Goal: Book appointment/travel/reservation

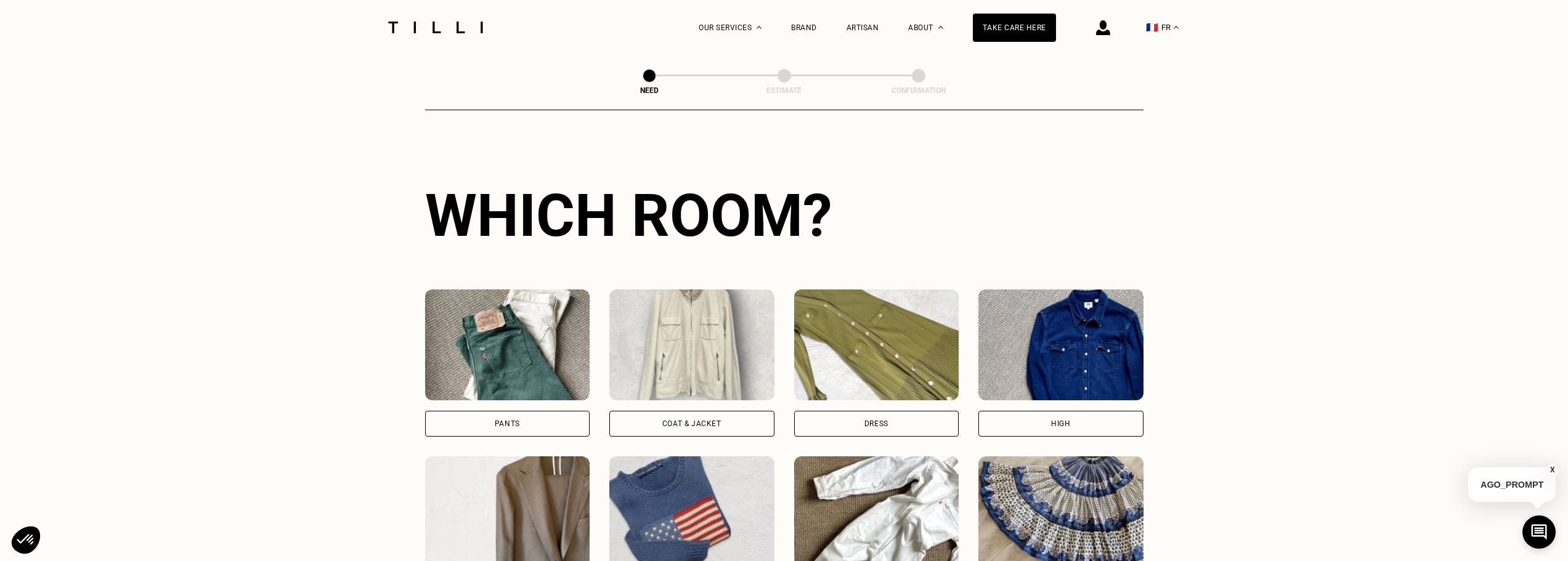
scroll to position [402, 0]
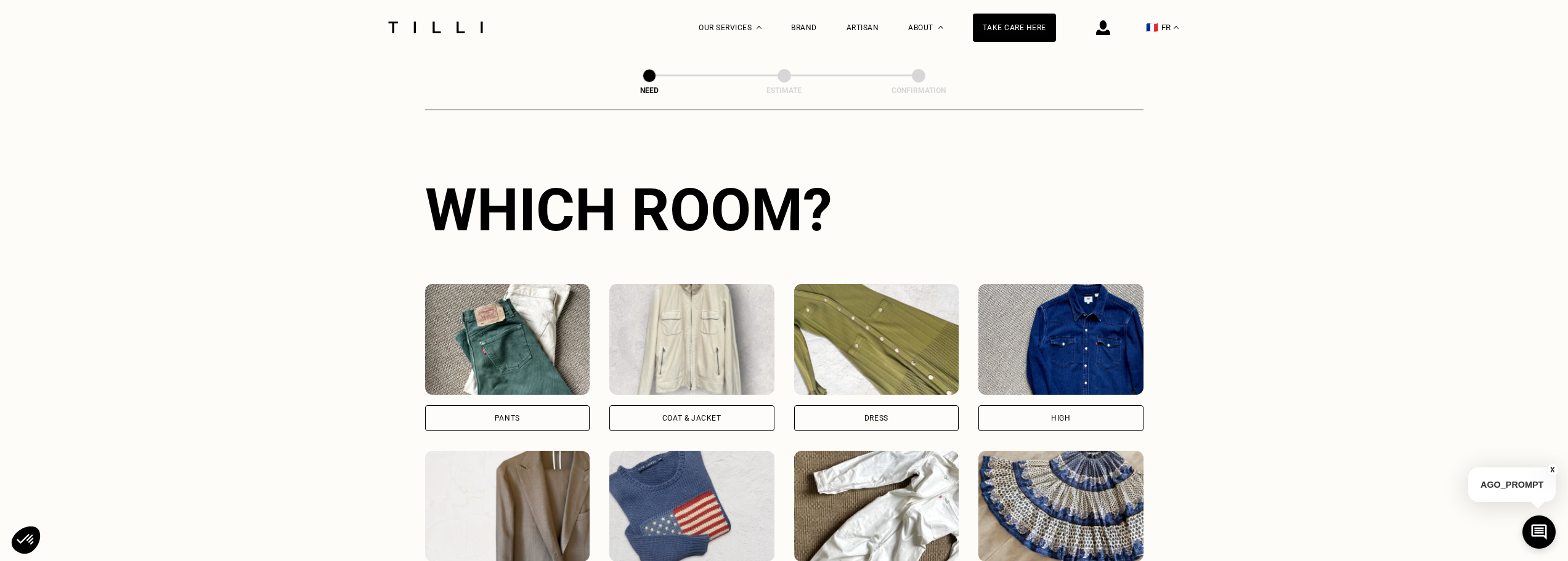
click at [466, 415] on div "Pants" at bounding box center [507, 417] width 165 height 26
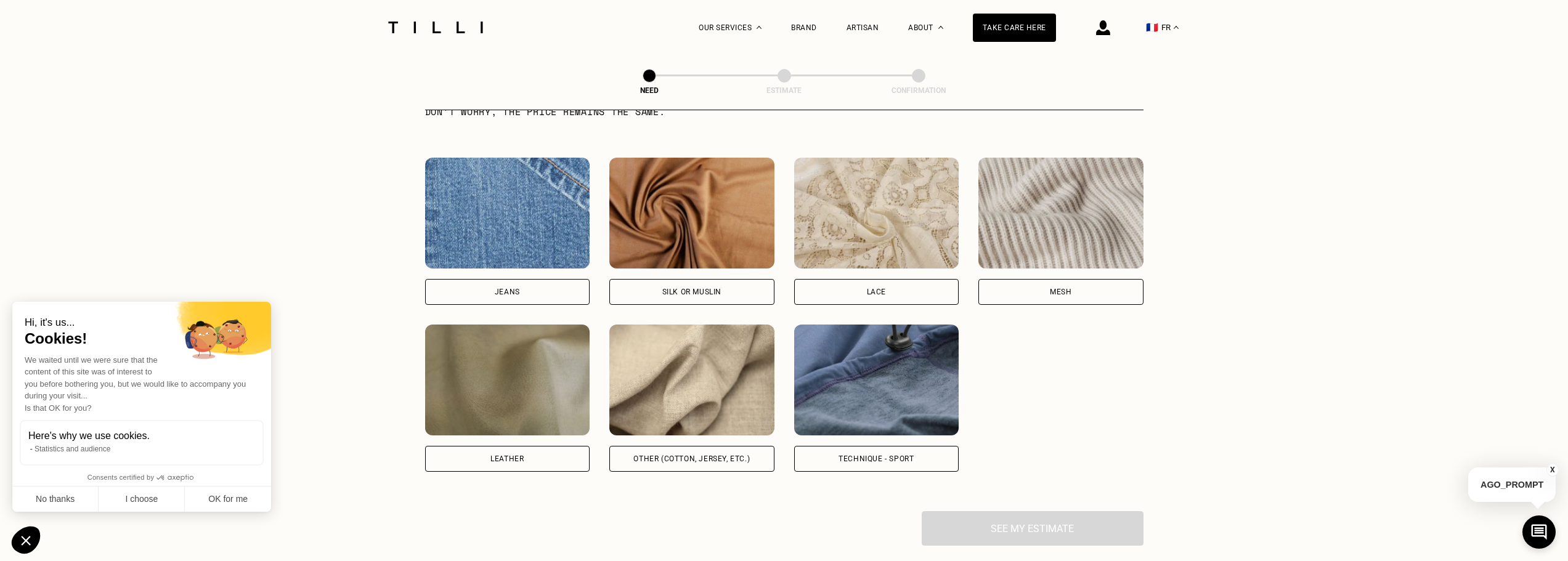
scroll to position [1278, 0]
click at [652, 373] on img at bounding box center [691, 379] width 165 height 111
select select "FR"
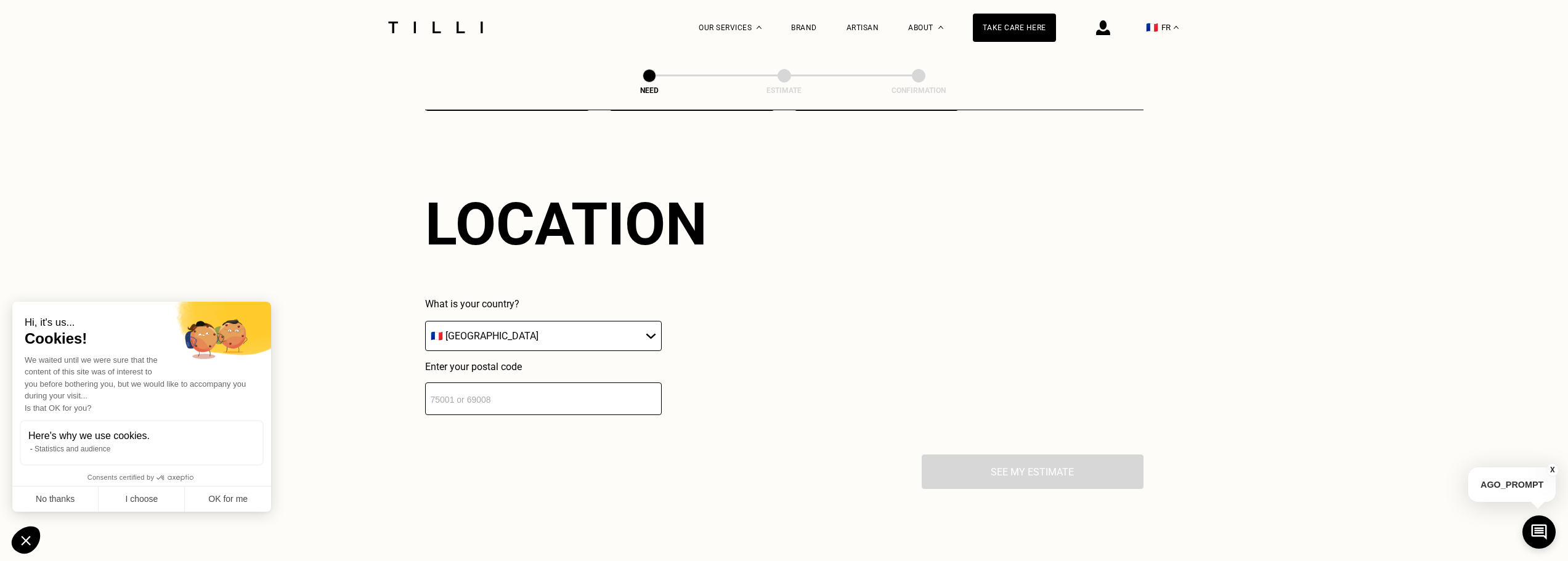
scroll to position [1656, 0]
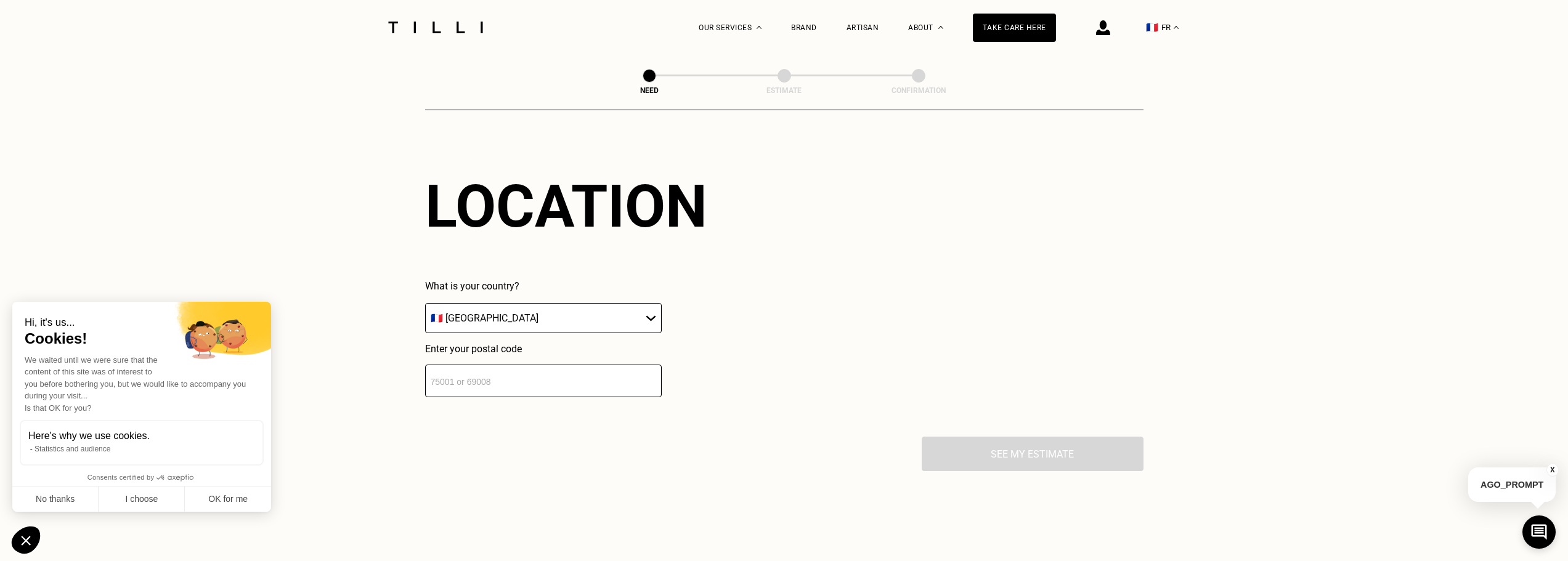
click at [588, 328] on select "🇩🇪 Germany 🇦🇹 Austria 🇧🇪 Belgium 🇧🇬 Bulgaria 🇨🇾 Cyprus 🇭🇷 Croatia 🇩🇰 Denmark 🇪🇸…" at bounding box center [543, 318] width 237 height 30
click at [571, 387] on input "number" at bounding box center [543, 380] width 237 height 32
type input "92100"
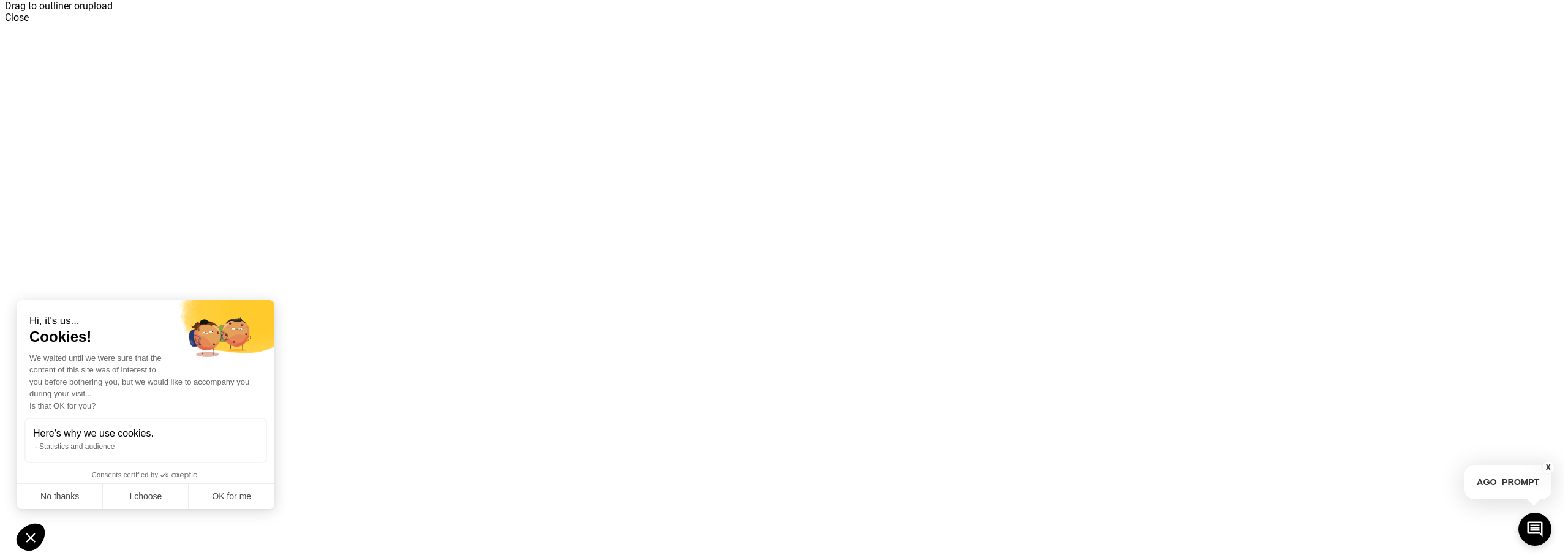
scroll to position [0, 0]
click at [71, 499] on font "No thanks" at bounding box center [54, 496] width 39 height 10
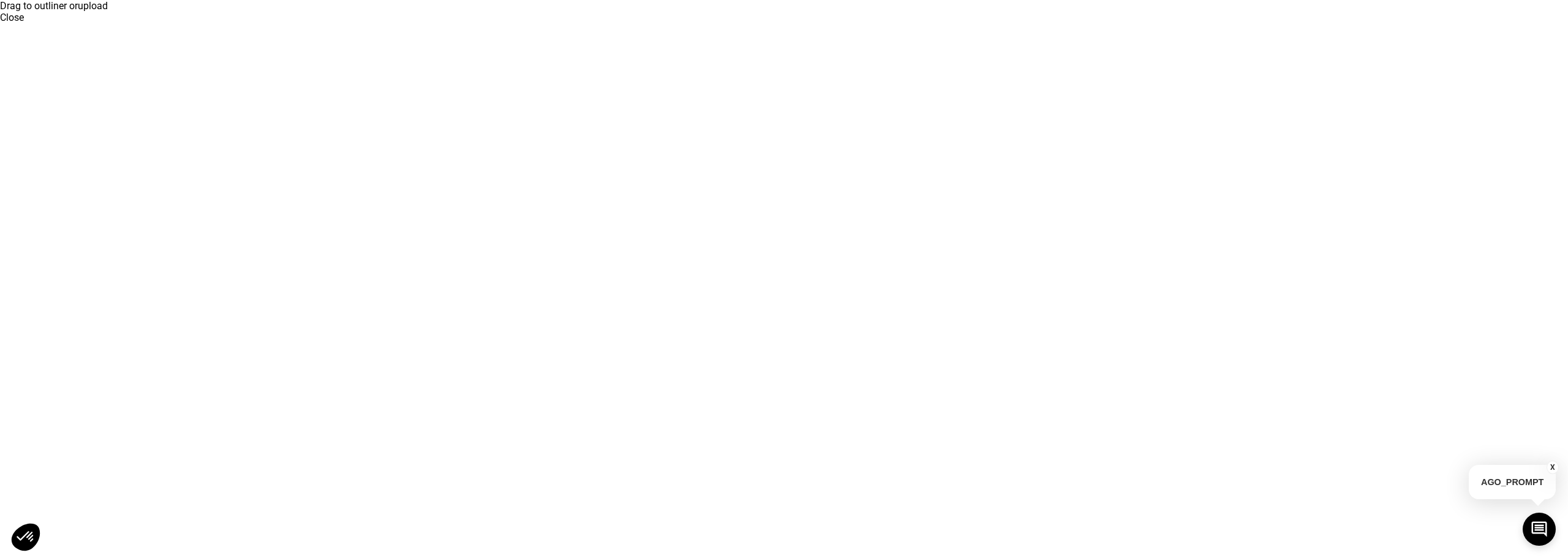
click at [1552, 467] on font "X" at bounding box center [1553, 467] width 5 height 8
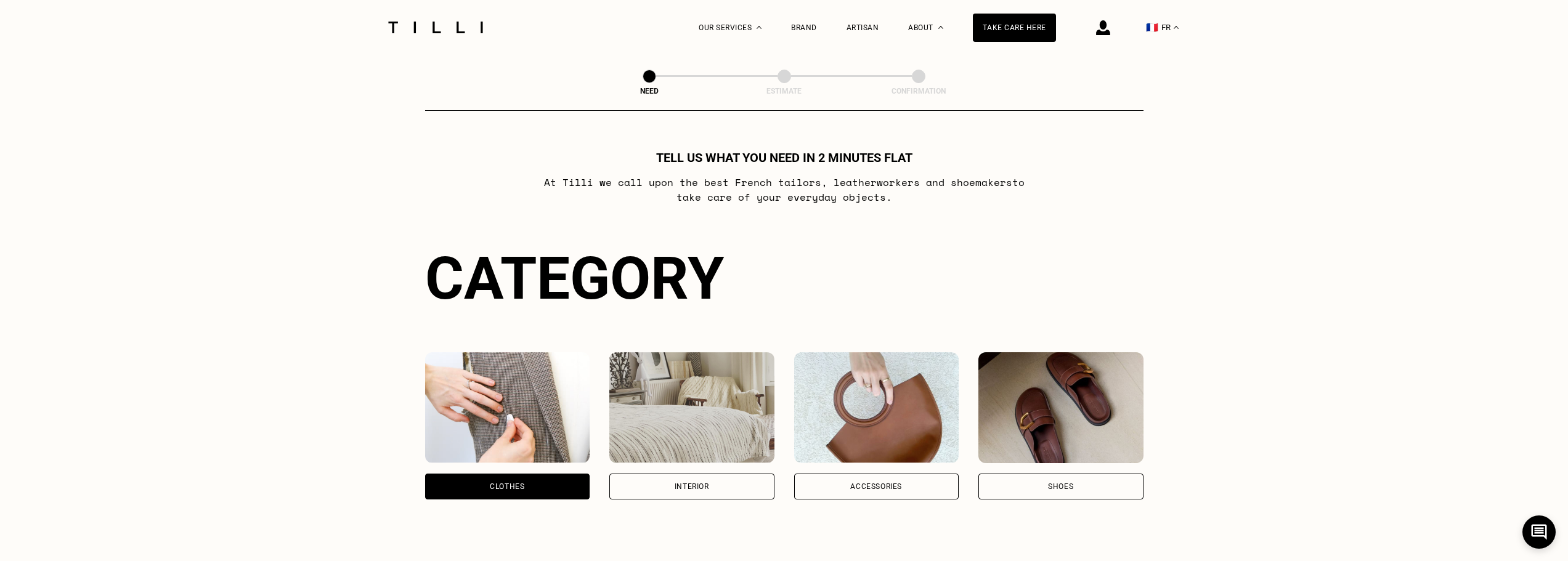
scroll to position [608, 0]
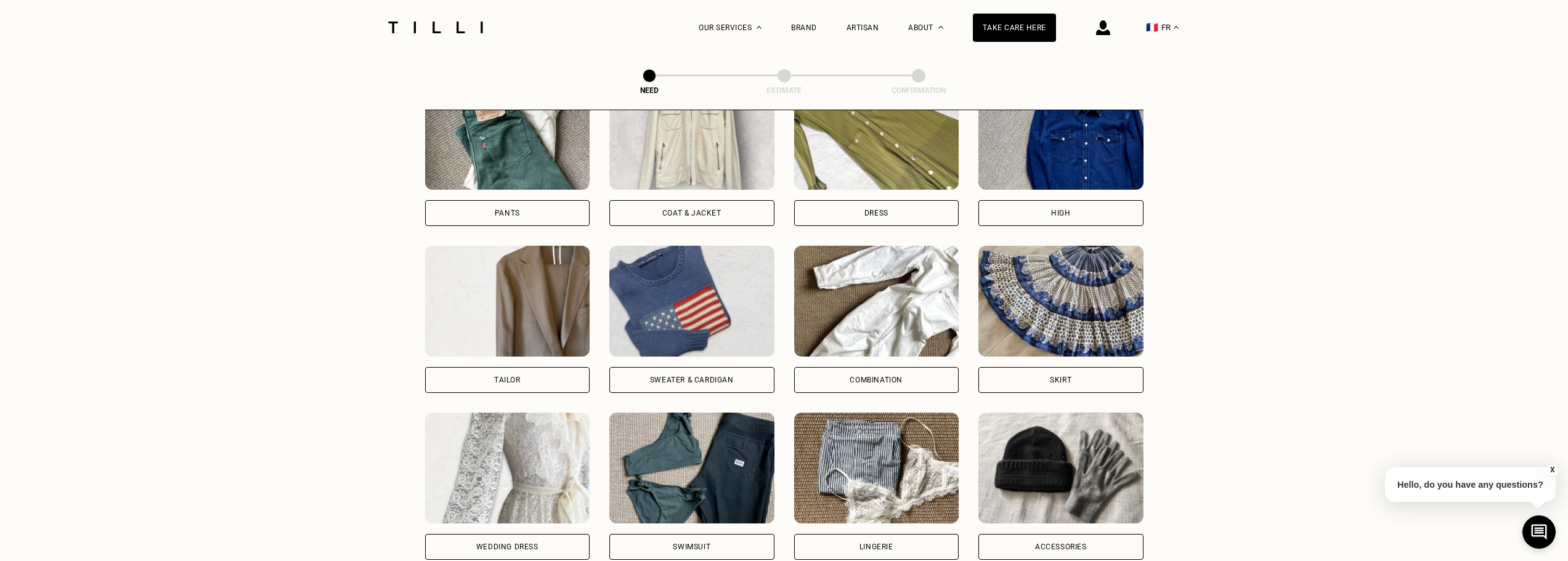
click at [552, 223] on div "Pants" at bounding box center [507, 212] width 165 height 26
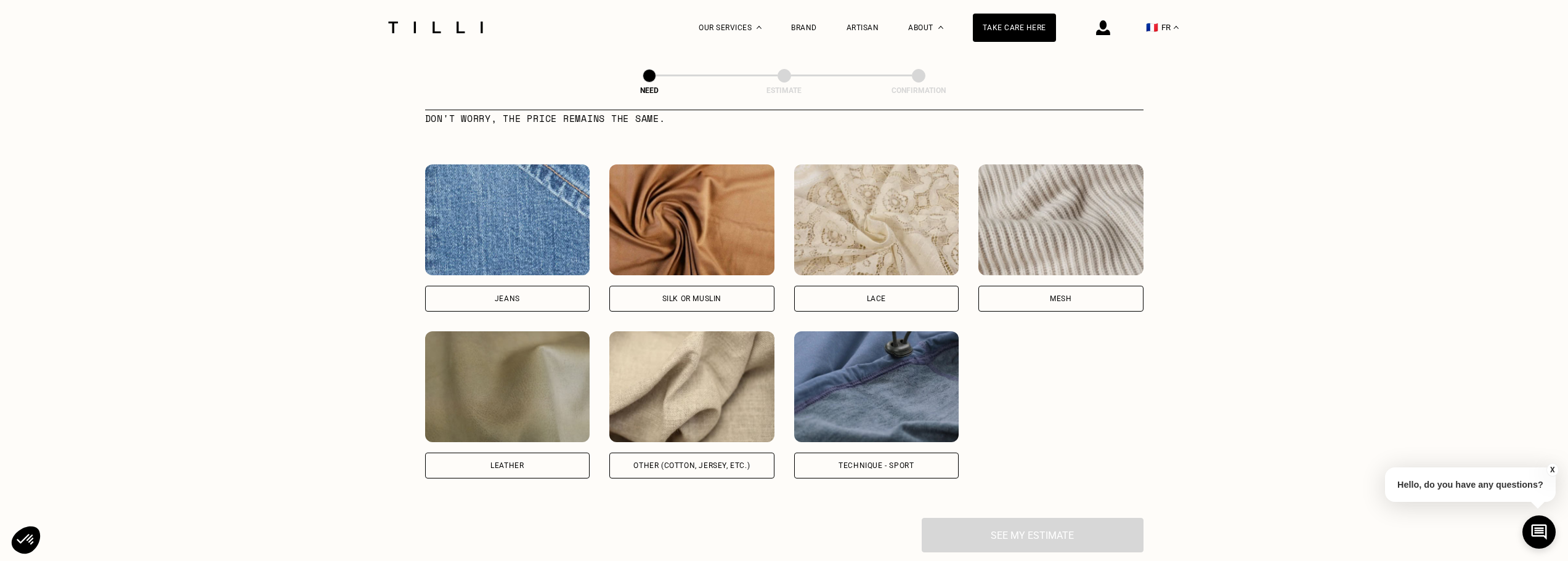
scroll to position [1278, 0]
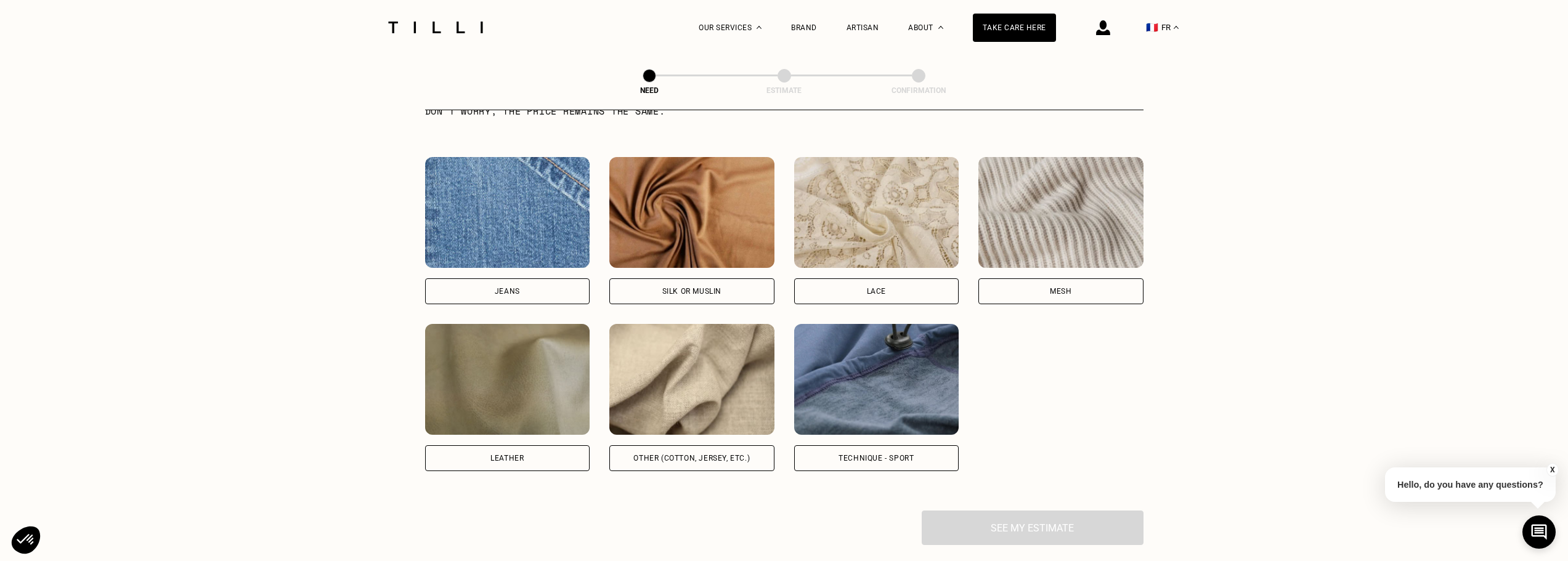
click at [711, 462] on font "Other (cotton, jersey, etc.)" at bounding box center [691, 458] width 116 height 8
select select "FR"
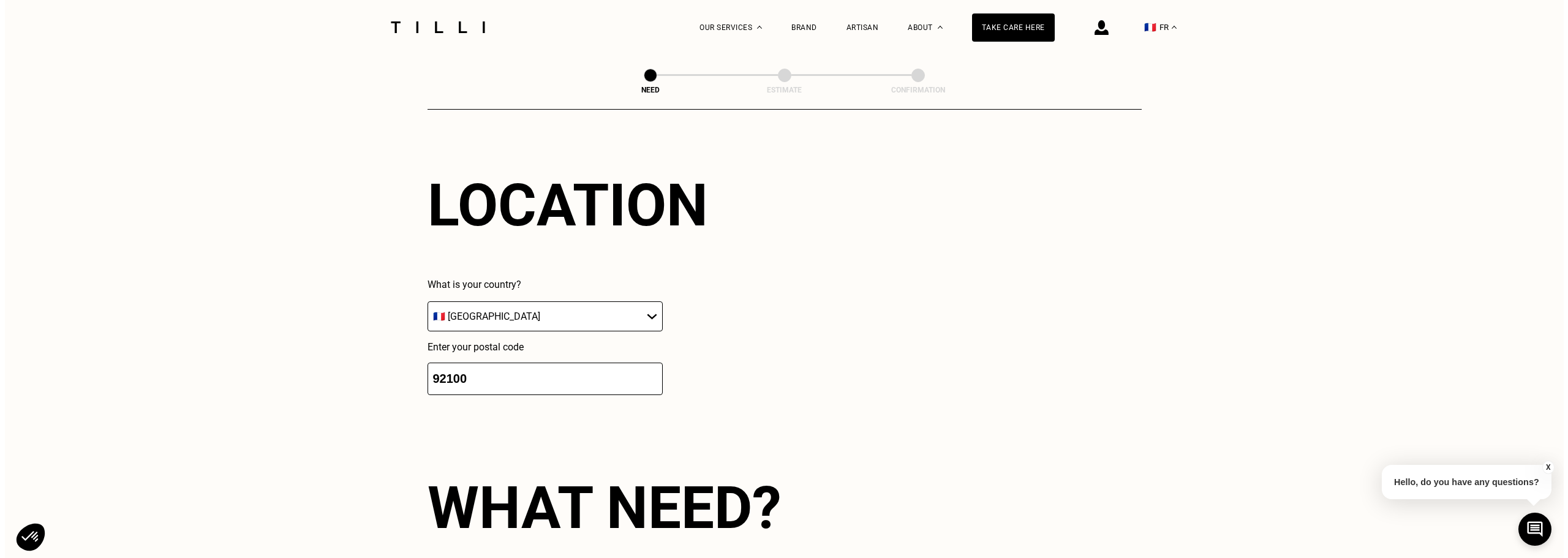
scroll to position [0, 0]
